Goal: Task Accomplishment & Management: Use online tool/utility

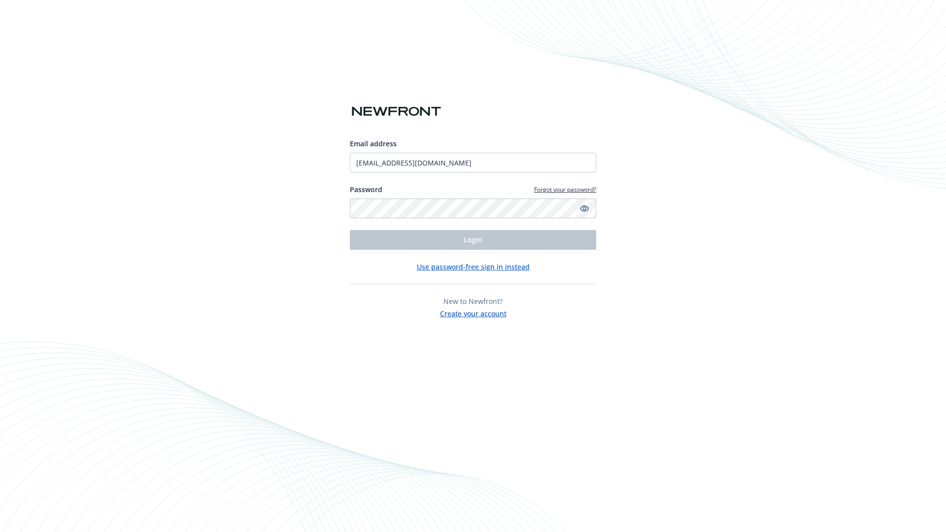
type input "[EMAIL_ADDRESS][DOMAIN_NAME]"
click at [473, 240] on span "Login" at bounding box center [473, 239] width 19 height 9
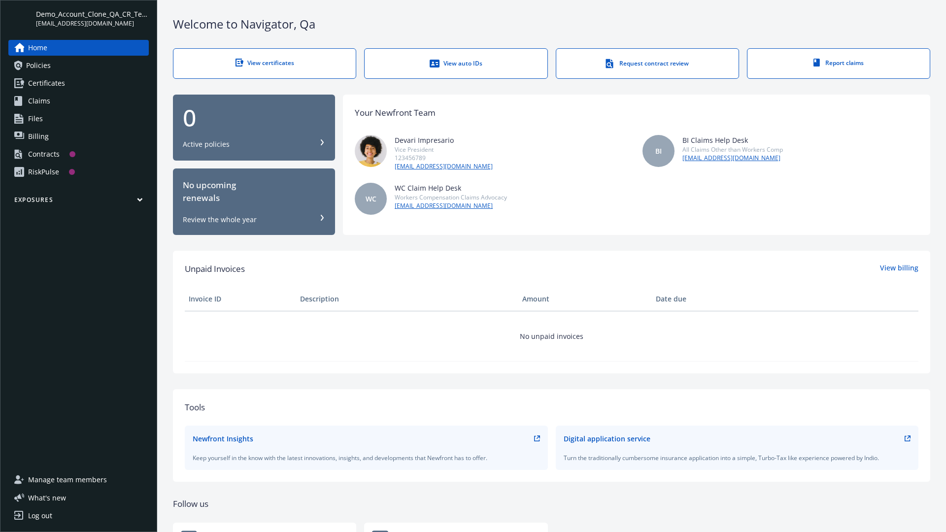
click at [92, 18] on span "Demo_Account_Clone_QA_CR_Tests_Prospect" at bounding box center [92, 14] width 113 height 10
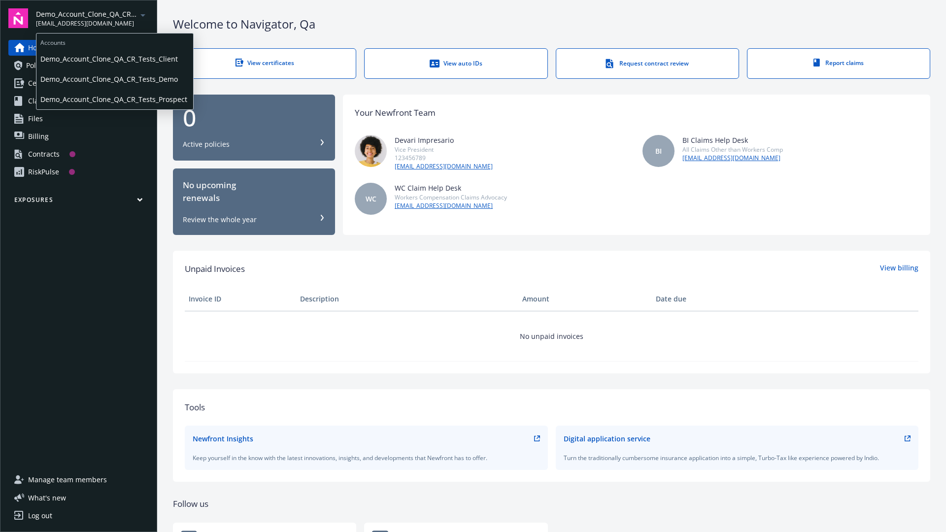
click at [114, 59] on span "Demo_Account_Clone_QA_CR_Tests_Client" at bounding box center [114, 59] width 149 height 20
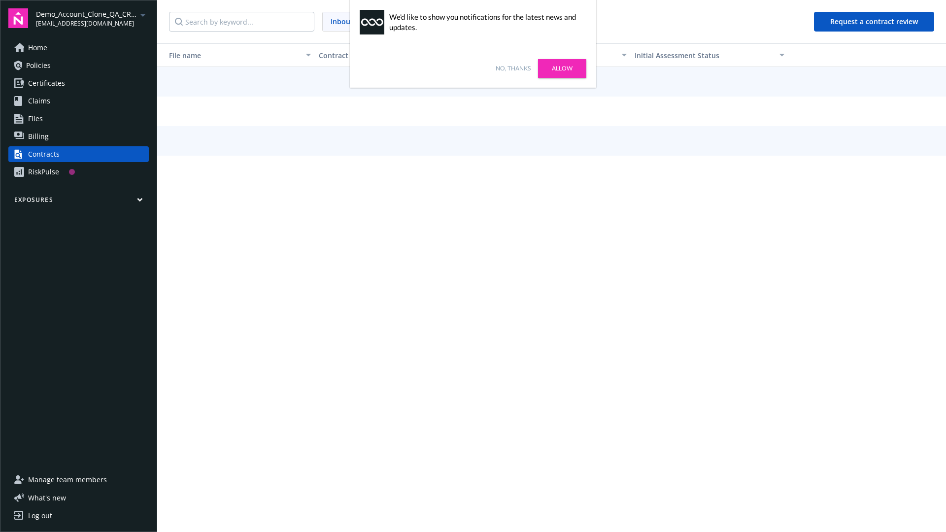
click at [513, 68] on link "No, thanks" at bounding box center [513, 68] width 35 height 9
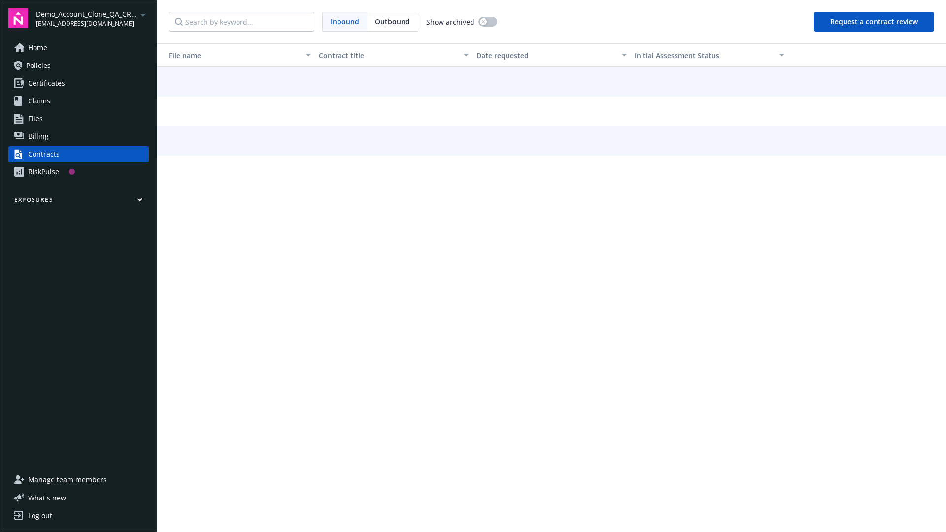
click at [874, 22] on button "Request a contract review" at bounding box center [874, 22] width 120 height 20
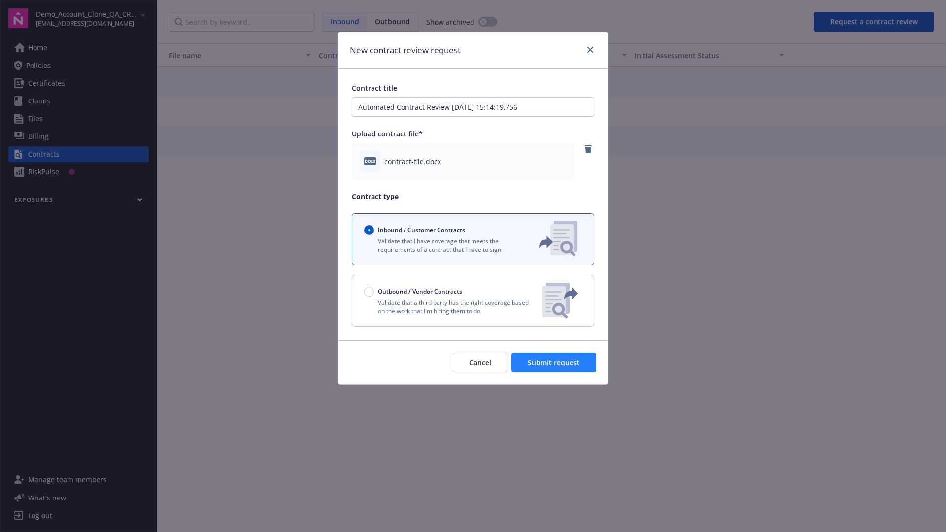
type input "Automated Contract Review 08-21-2025 15:14:19.756"
click at [554, 363] on span "Submit request" at bounding box center [554, 362] width 52 height 9
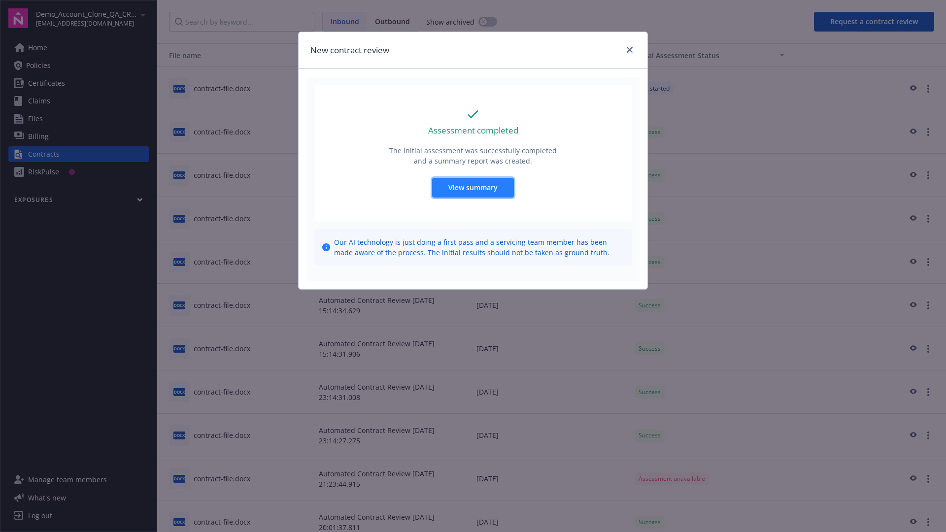
click at [472, 187] on span "View summary" at bounding box center [472, 187] width 49 height 9
